Goal: Obtain resource: Download file/media

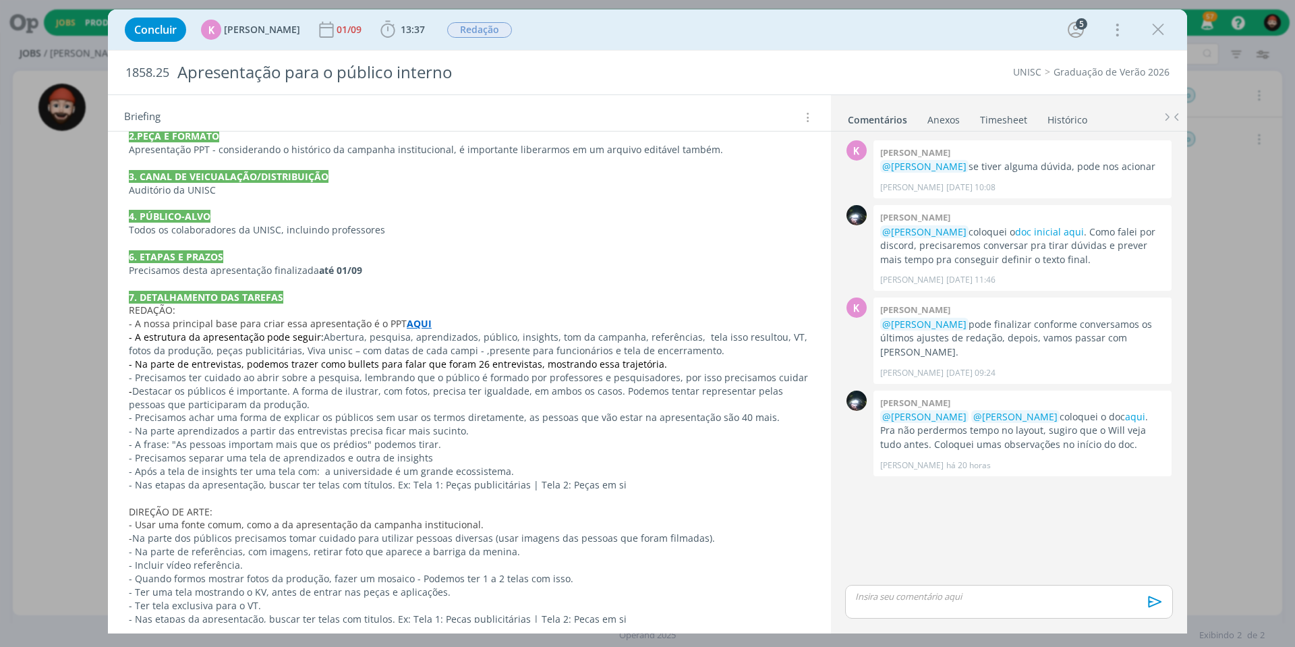
scroll to position [602, 0]
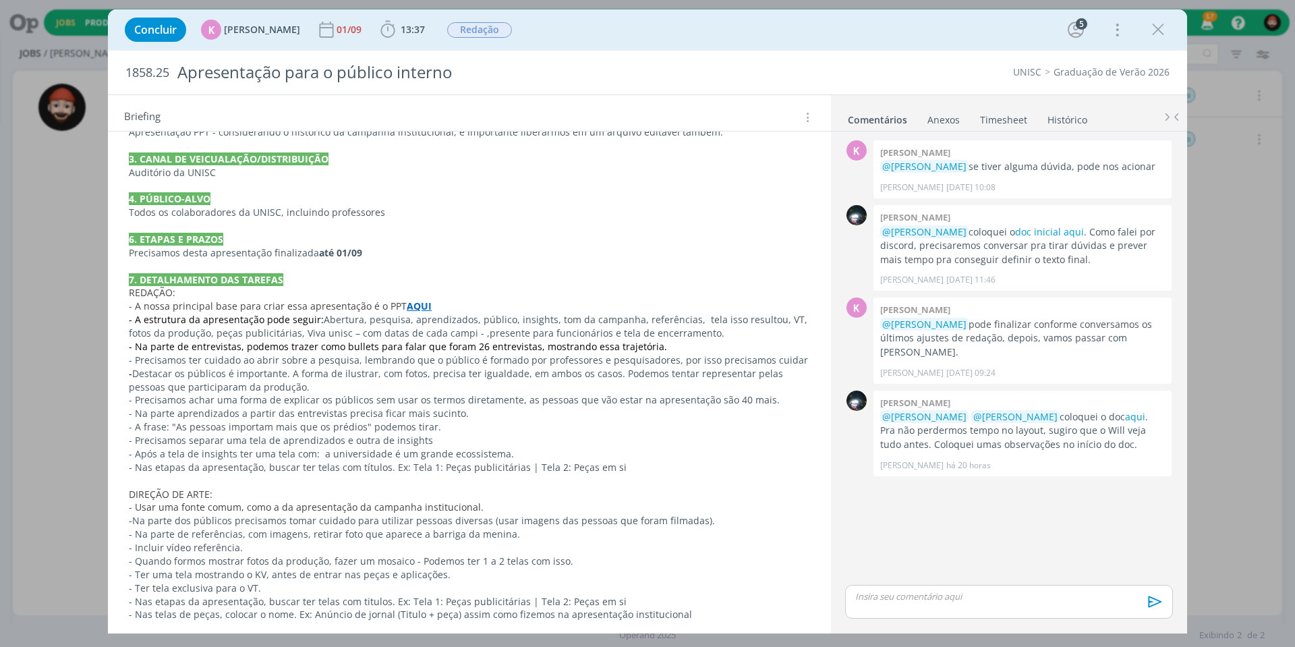
click at [412, 299] on strong "AQUI" at bounding box center [419, 305] width 25 height 13
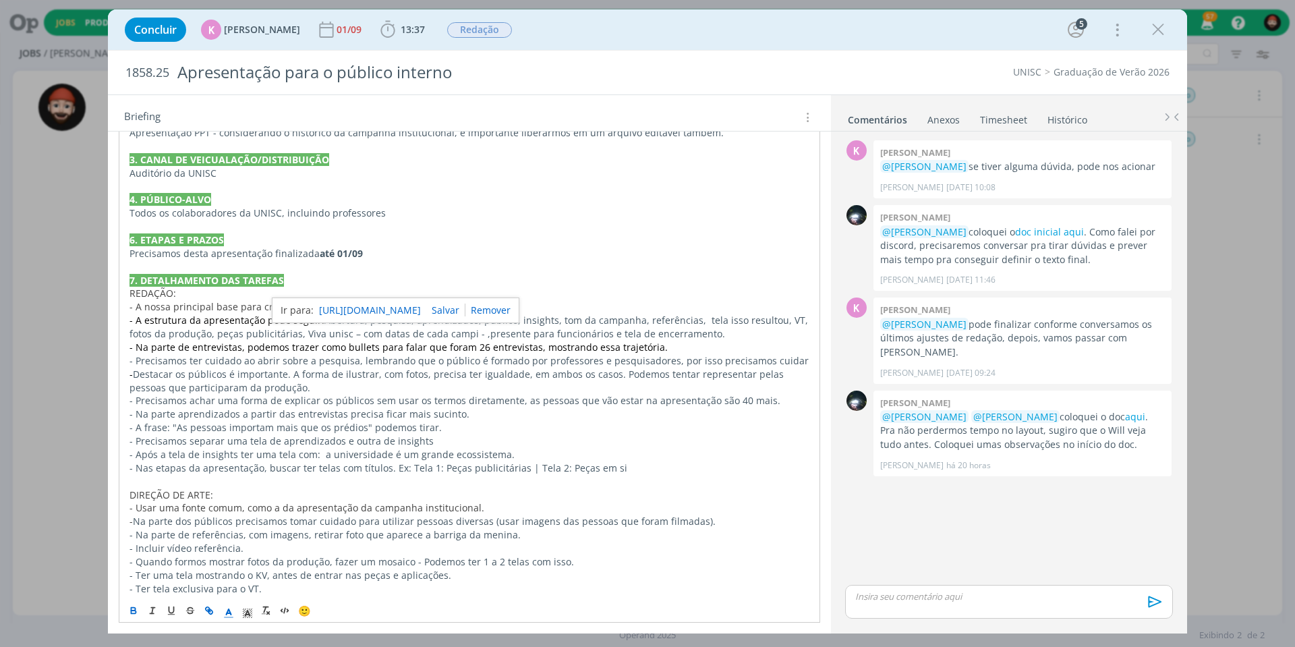
click at [417, 306] on link "[URL][DOMAIN_NAME]" at bounding box center [370, 310] width 102 height 18
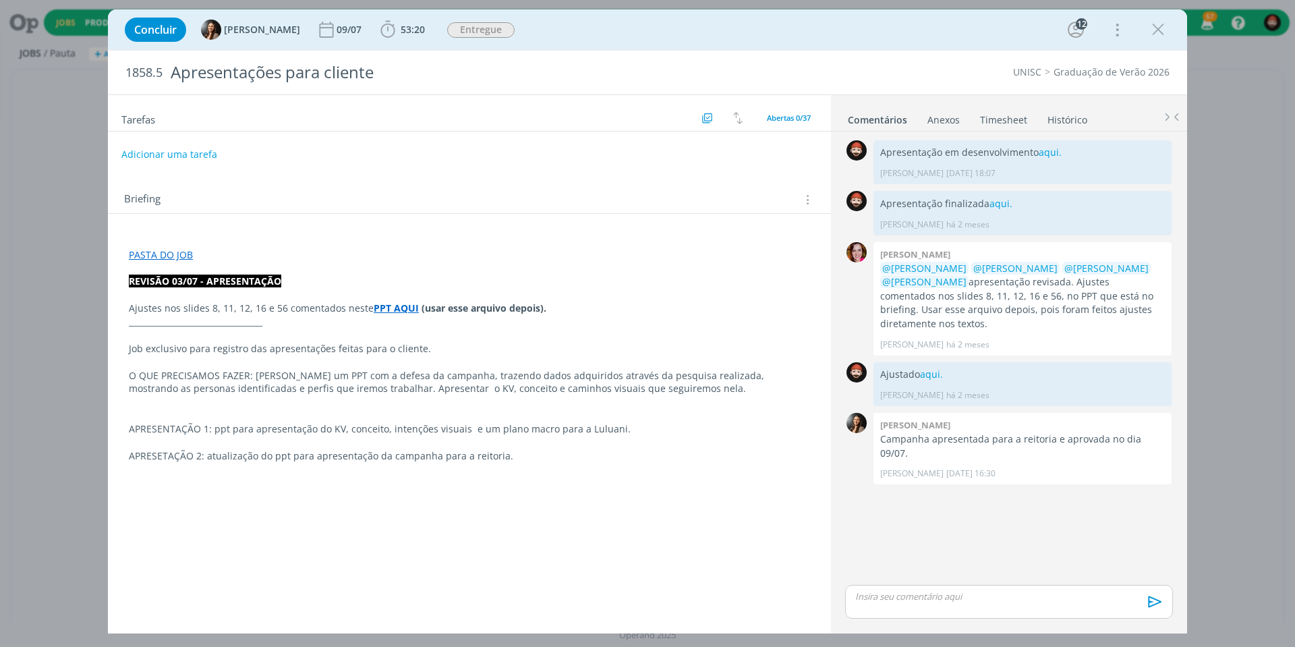
click at [388, 307] on strong "PPT AQUI" at bounding box center [396, 307] width 45 height 13
click at [396, 330] on link "https://sobeae.sharepoint.com/sites/SOBEAE/Documentos%20Compartilhados/Forms/Al…" at bounding box center [350, 331] width 102 height 18
click at [925, 368] on link "aqui." at bounding box center [931, 374] width 23 height 13
click at [1042, 150] on link "aqui." at bounding box center [1050, 152] width 23 height 13
click at [1162, 25] on icon "dialog" at bounding box center [1158, 30] width 20 height 20
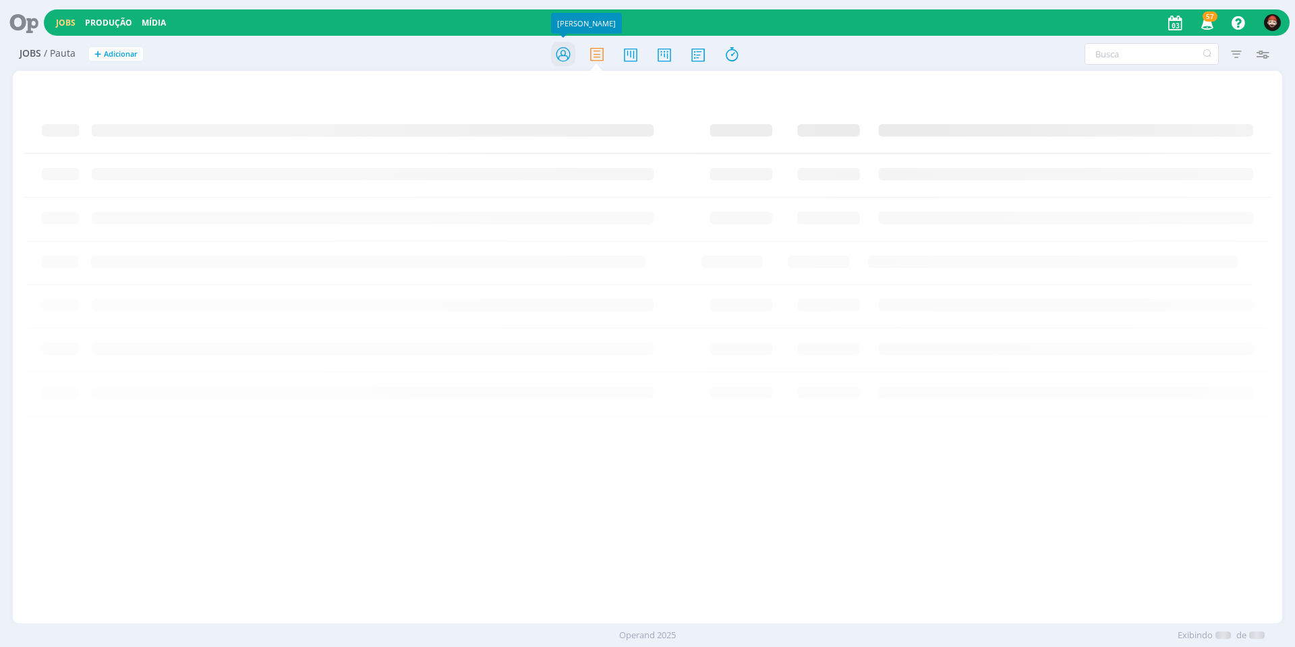
click at [565, 52] on icon at bounding box center [563, 54] width 24 height 26
